Goal: Task Accomplishment & Management: Manage account settings

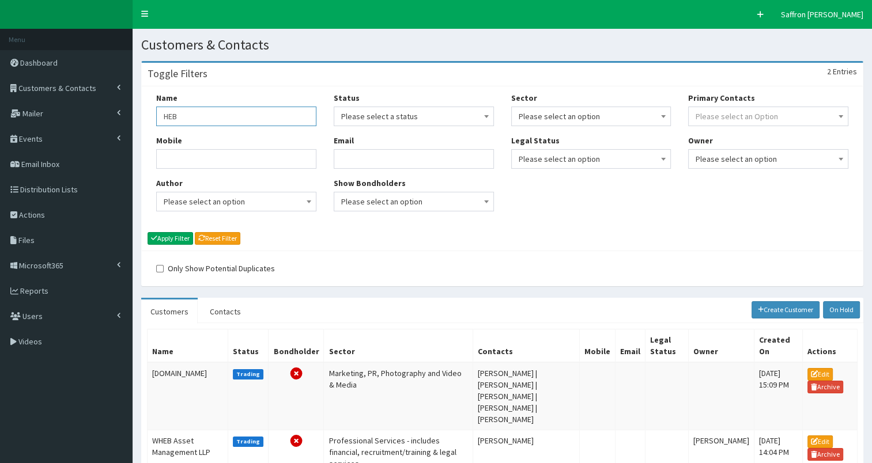
drag, startPoint x: 0, startPoint y: 0, endPoint x: 153, endPoint y: 115, distance: 191.3
click at [153, 115] on div "Name HEB Mobile Author Please select an option Developer Paige McGowan Diana Ta…" at bounding box center [237, 156] width 178 height 128
type input "hull college"
click at [148, 232] on button "Apply Filter" at bounding box center [171, 238] width 46 height 13
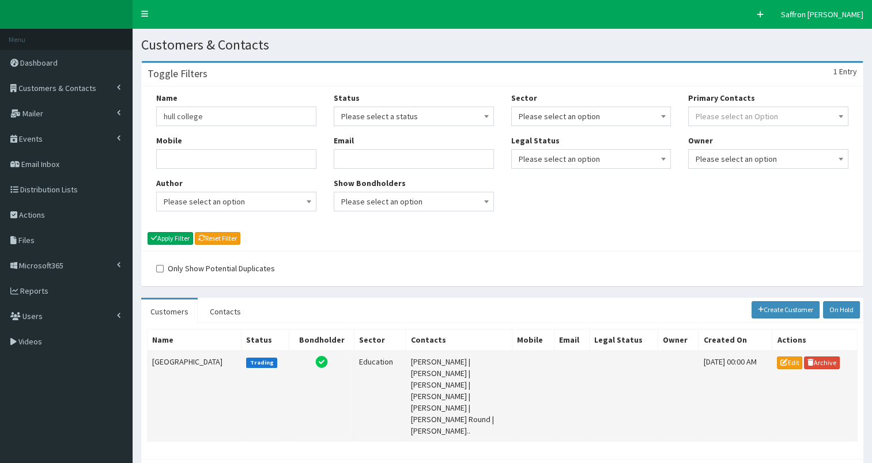
click at [164, 362] on td "[GEOGRAPHIC_DATA]" at bounding box center [195, 396] width 94 height 91
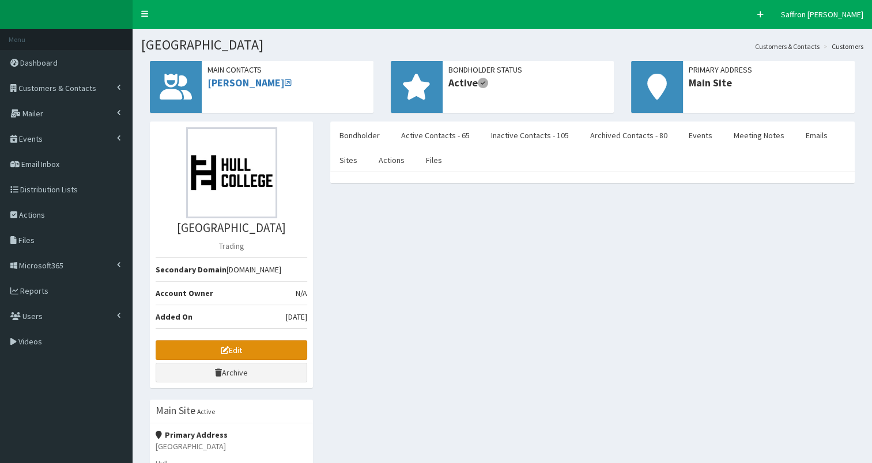
click at [276, 360] on link "Edit" at bounding box center [232, 351] width 152 height 20
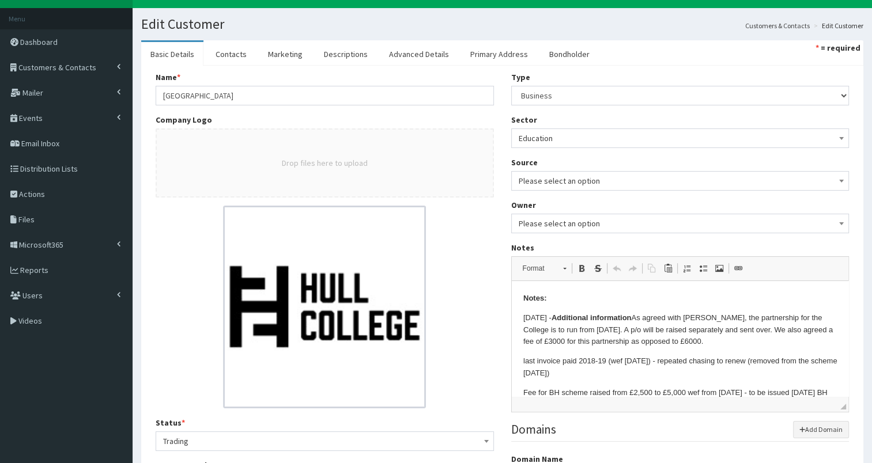
scroll to position [58, 0]
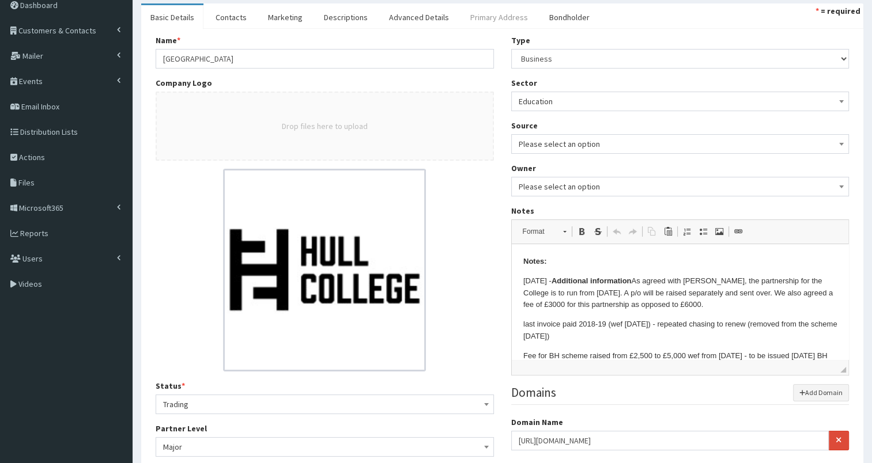
click at [495, 20] on link "Primary Address" at bounding box center [499, 17] width 76 height 24
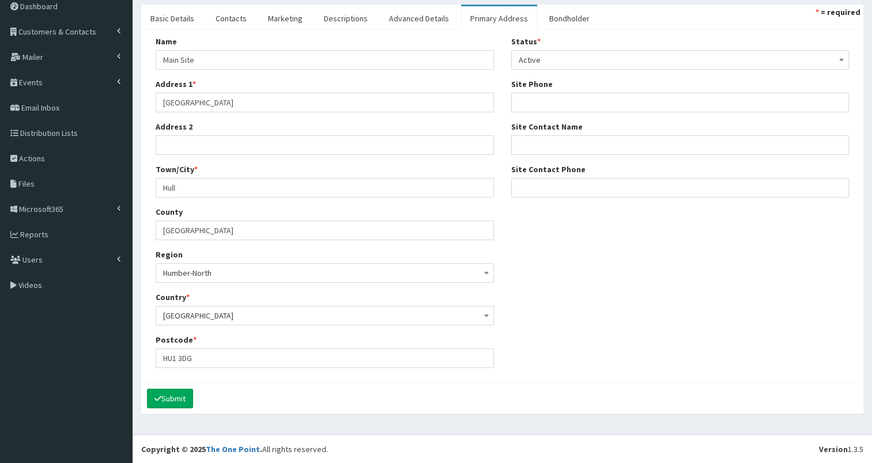
scroll to position [0, 0]
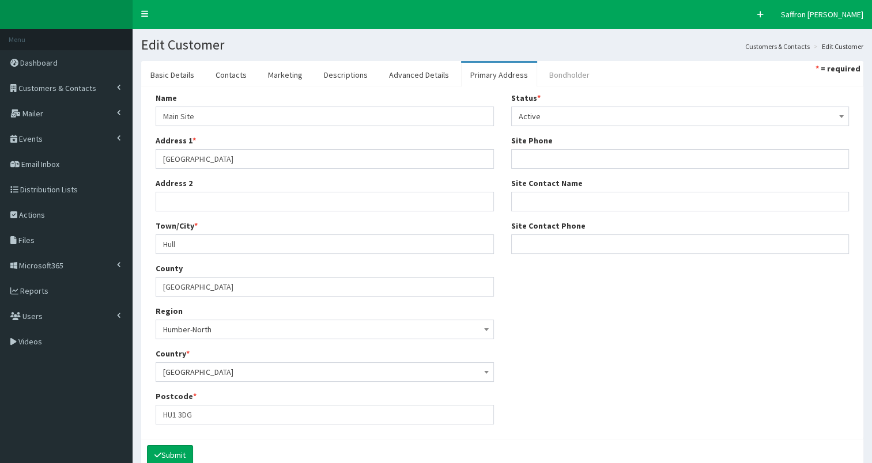
click at [557, 78] on link "Bondholder" at bounding box center [569, 75] width 59 height 24
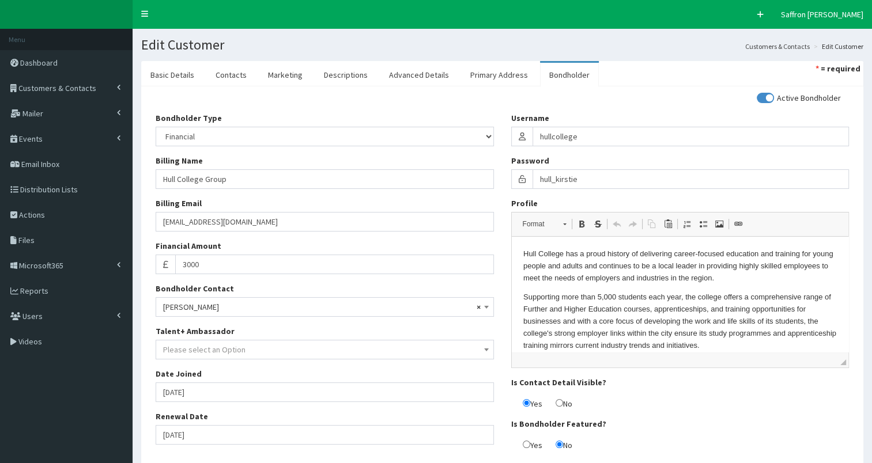
click at [221, 422] on div "Renewal Date 01-08-2026" at bounding box center [325, 428] width 338 height 34
click at [217, 436] on input "[DATE]" at bounding box center [325, 435] width 338 height 20
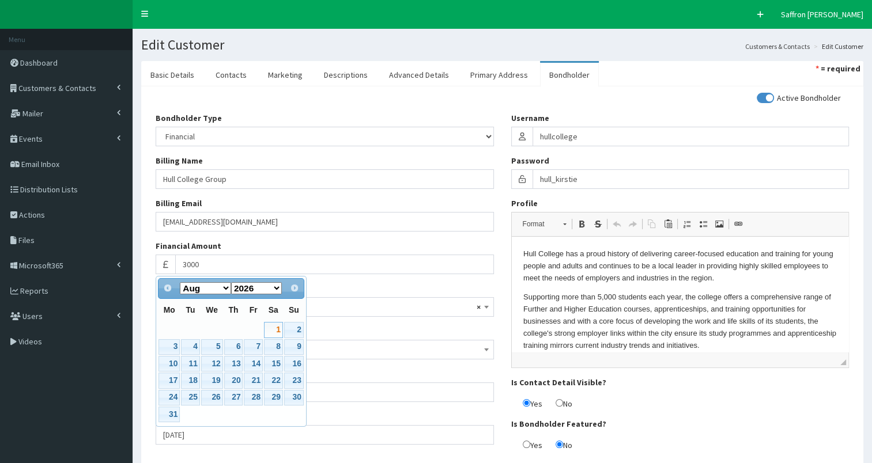
click at [274, 456] on div "Active Bondholder Bondholder Type Please select an Option In-kind Financial Bil…" at bounding box center [502, 276] width 711 height 368
